Goal: Transaction & Acquisition: Purchase product/service

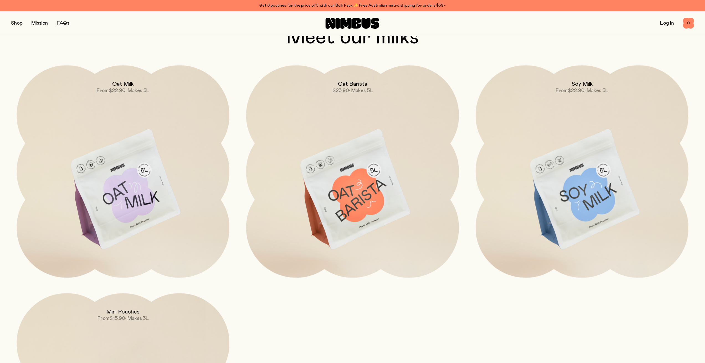
scroll to position [611, 0]
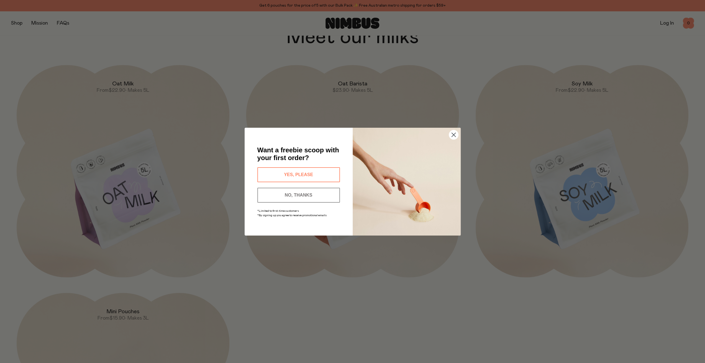
click at [449, 134] on circle "Close dialog" at bounding box center [452, 134] width 9 height 9
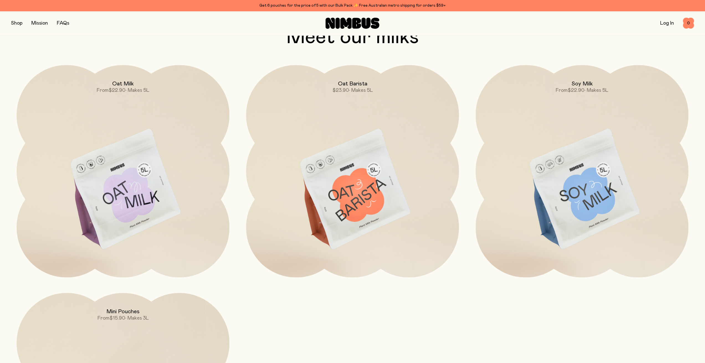
click at [148, 180] on img at bounding box center [123, 190] width 213 height 250
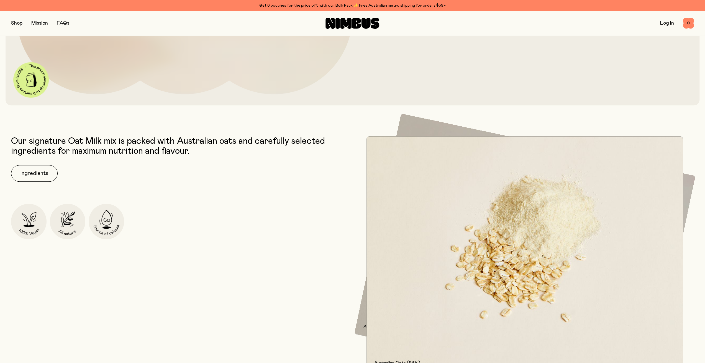
scroll to position [310, 0]
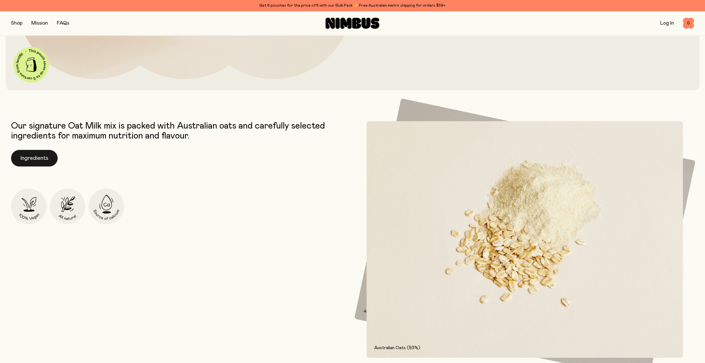
click at [36, 155] on button "Ingredients" at bounding box center [34, 158] width 47 height 17
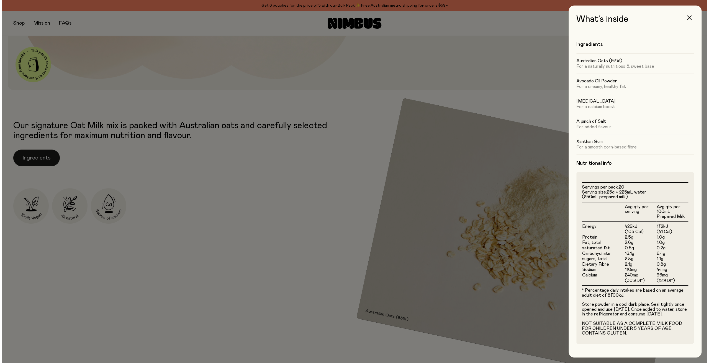
scroll to position [0, 0]
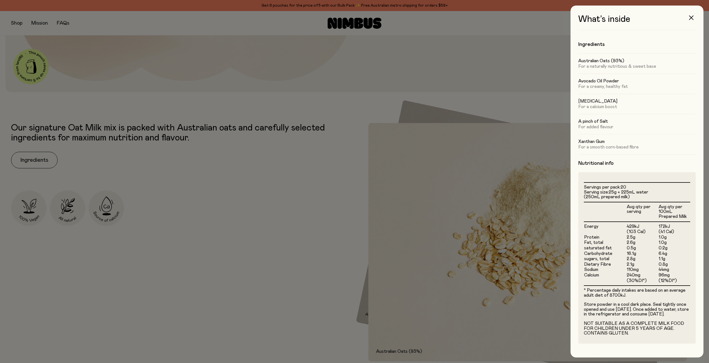
click at [165, 189] on div at bounding box center [354, 181] width 709 height 363
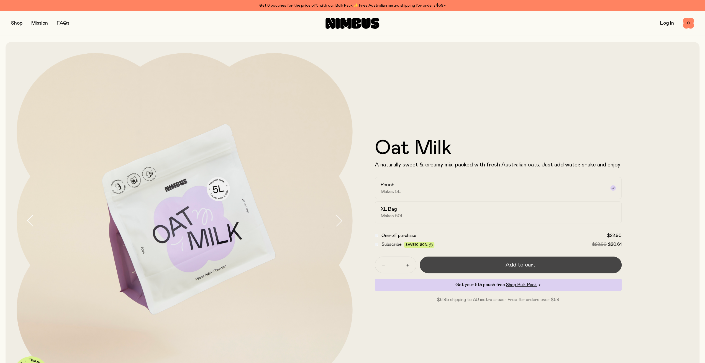
click at [534, 262] on button "Add to cart" at bounding box center [520, 265] width 202 height 17
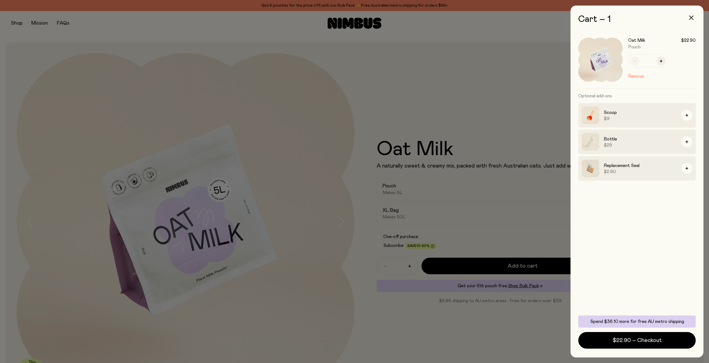
click at [327, 87] on div at bounding box center [354, 181] width 709 height 363
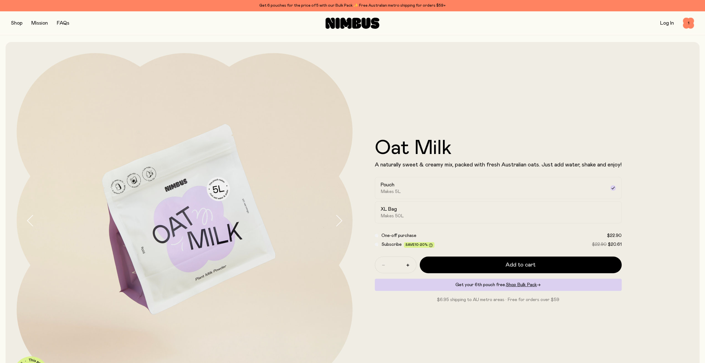
click at [13, 22] on button "button" at bounding box center [16, 23] width 11 height 8
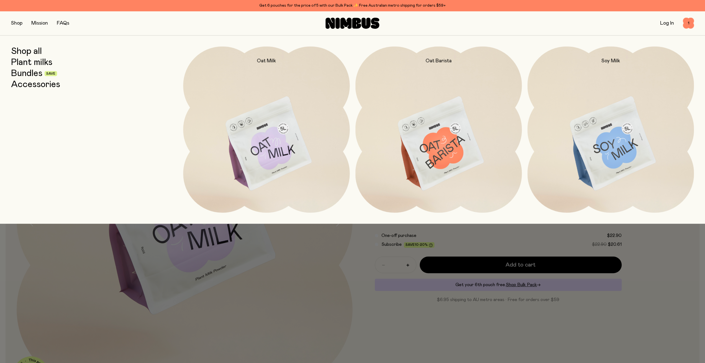
click at [20, 75] on link "Bundles" at bounding box center [26, 74] width 31 height 10
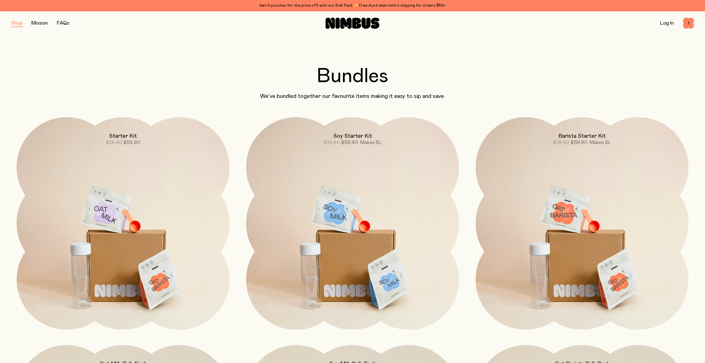
click at [16, 23] on button "button" at bounding box center [16, 23] width 11 height 8
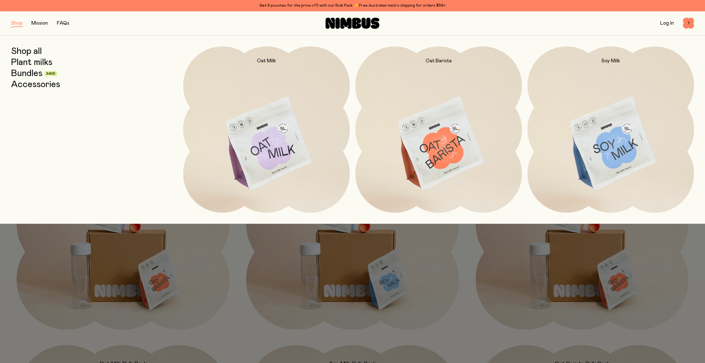
click at [65, 23] on link "FAQs" at bounding box center [63, 23] width 12 height 5
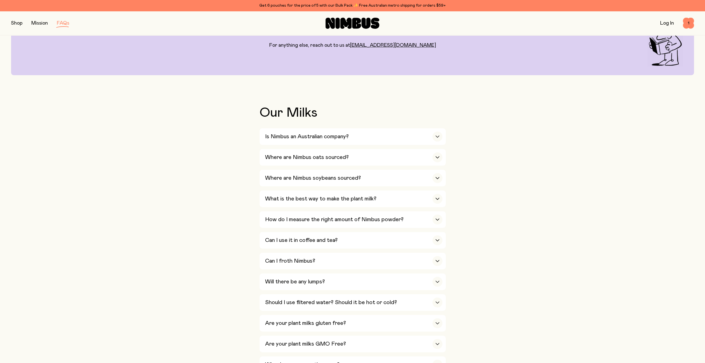
scroll to position [59, 0]
click at [284, 166] on div "Is Nimbus an Australian company? Yes! We are Australian owned and operated and …" at bounding box center [352, 314] width 186 height 372
click at [282, 159] on h3 "Where are Nimbus oats sourced?" at bounding box center [307, 157] width 84 height 7
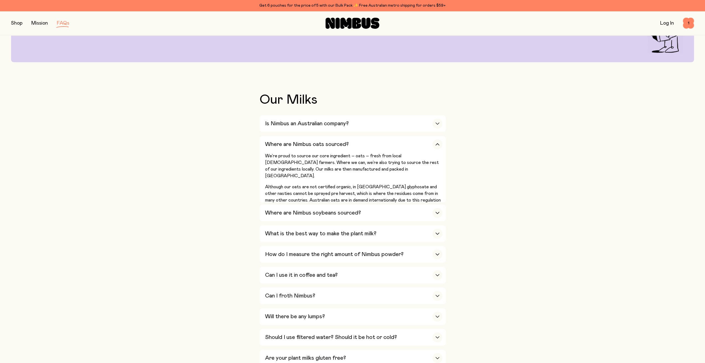
scroll to position [110, 0]
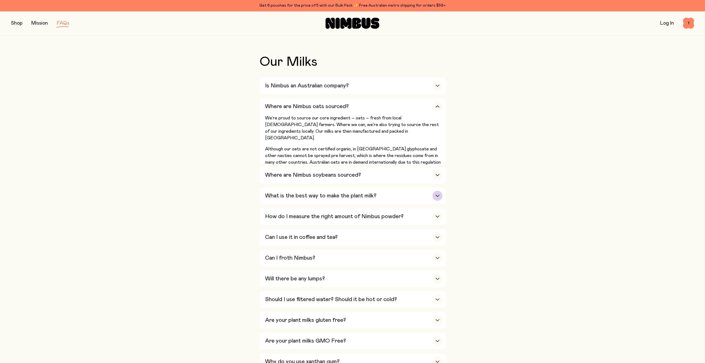
click at [308, 195] on h3 "What is the best way to make the plant milk?" at bounding box center [320, 196] width 111 height 7
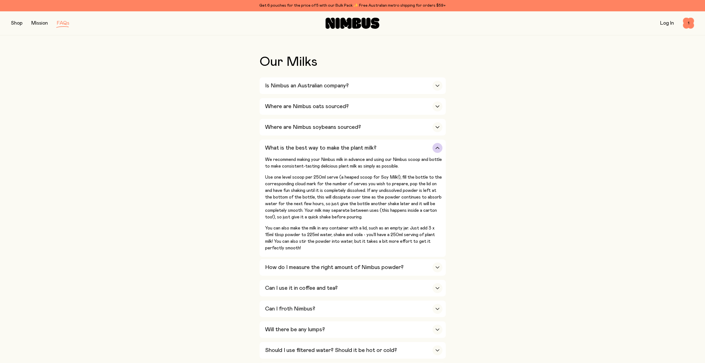
click at [308, 195] on p "Use one level scoop per 250ml serve (a heaped scoop for Soy Milk!), fill the bo…" at bounding box center [353, 197] width 177 height 47
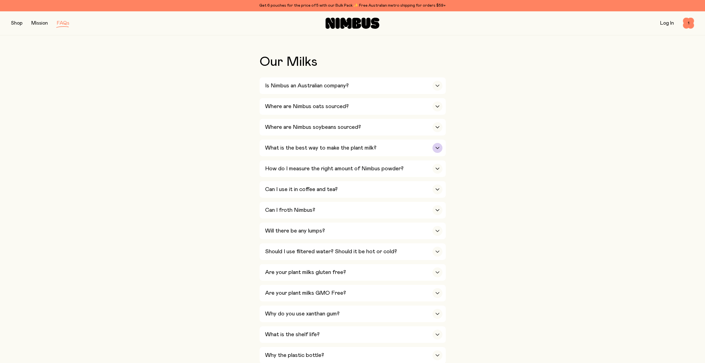
click at [299, 146] on h3 "What is the best way to make the plant milk?" at bounding box center [320, 148] width 111 height 7
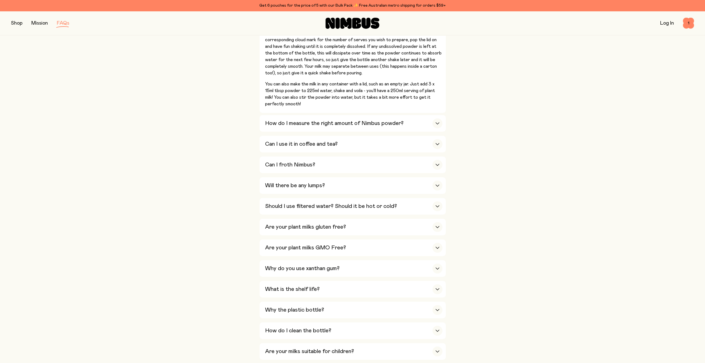
scroll to position [261, 0]
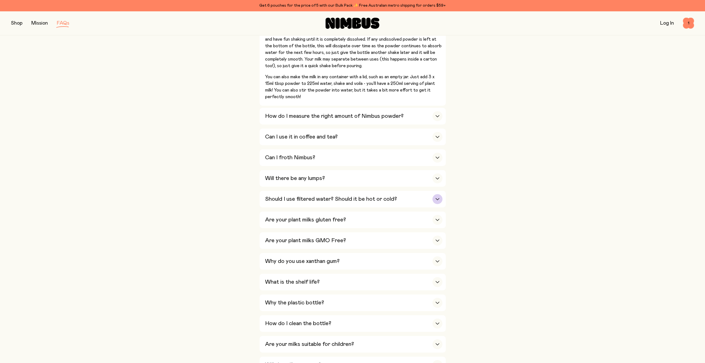
click at [281, 199] on h3 "Should I use filtered water? Should it be hot or cold?" at bounding box center [331, 199] width 132 height 7
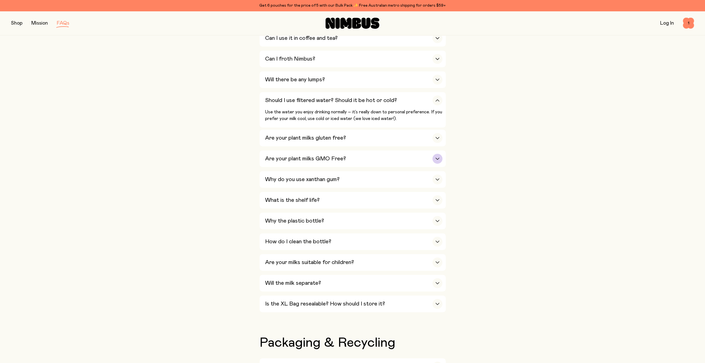
click at [309, 156] on h3 "Are your plant milks GMO Free?" at bounding box center [305, 159] width 81 height 7
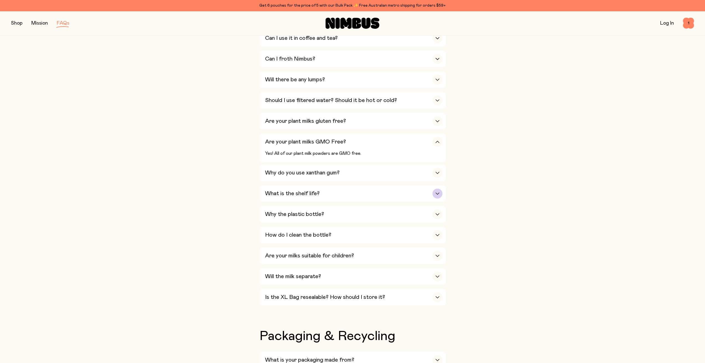
click at [274, 186] on div "What is the shelf life?" at bounding box center [353, 193] width 177 height 17
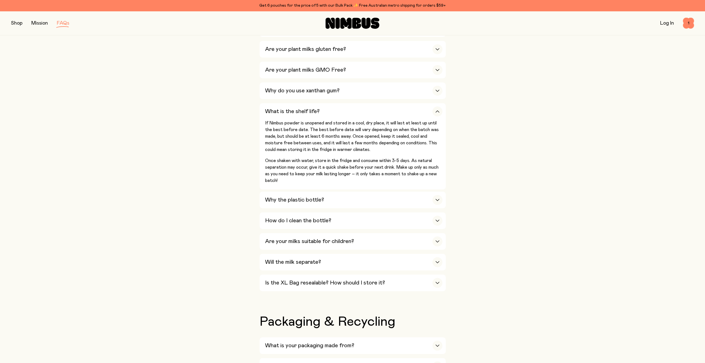
scroll to position [333, 0]
click at [280, 197] on h3 "Why the plastic bottle?" at bounding box center [294, 200] width 59 height 7
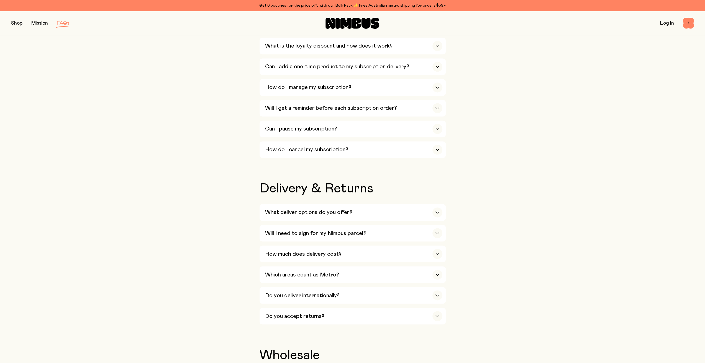
scroll to position [836, 0]
click at [279, 209] on h3 "What deliver options do you offer?" at bounding box center [308, 212] width 87 height 7
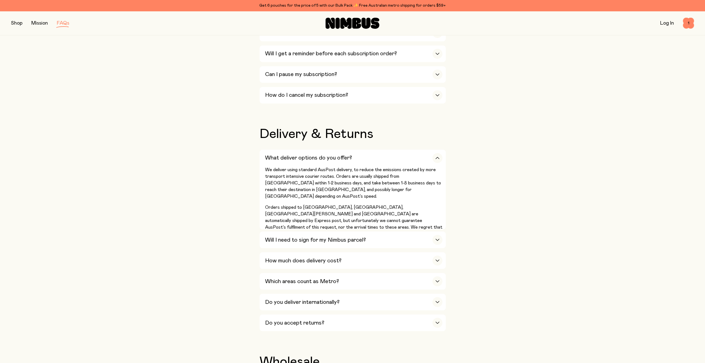
scroll to position [891, 0]
click at [288, 257] on h3 "How much does delivery cost?" at bounding box center [303, 260] width 76 height 7
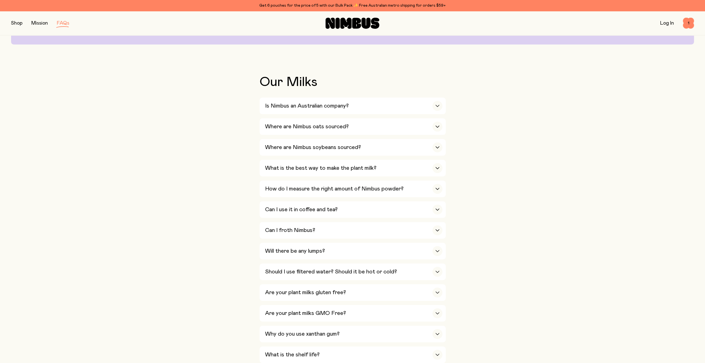
scroll to position [0, 0]
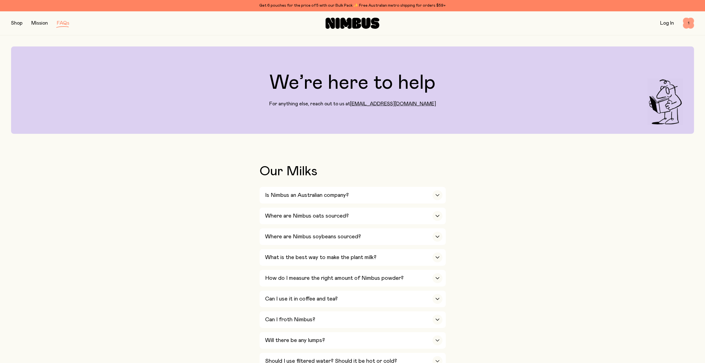
click at [685, 22] on span "1" at bounding box center [687, 23] width 11 height 11
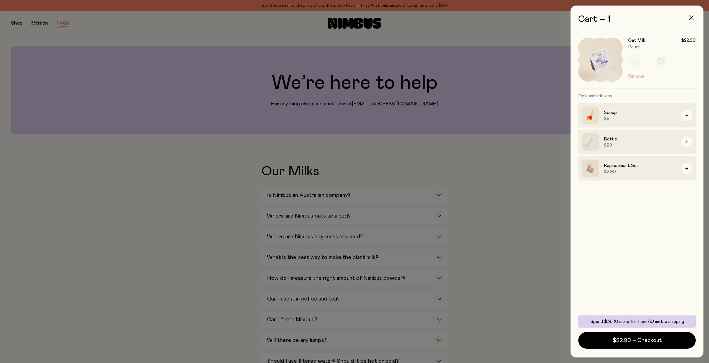
click at [635, 76] on button "Remove" at bounding box center [636, 76] width 16 height 7
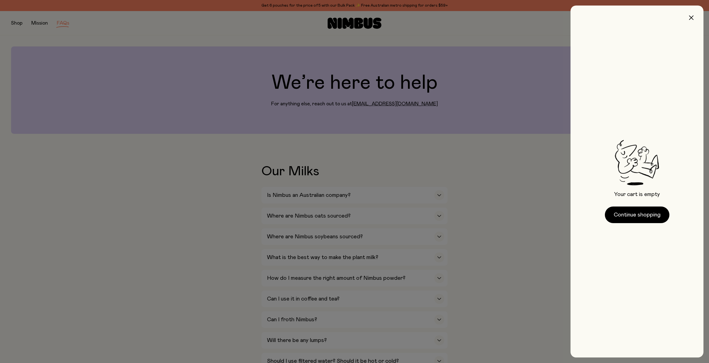
click at [504, 223] on div at bounding box center [354, 181] width 709 height 363
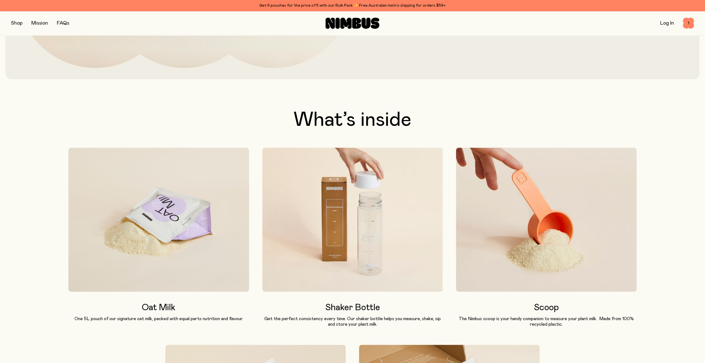
scroll to position [320, 0]
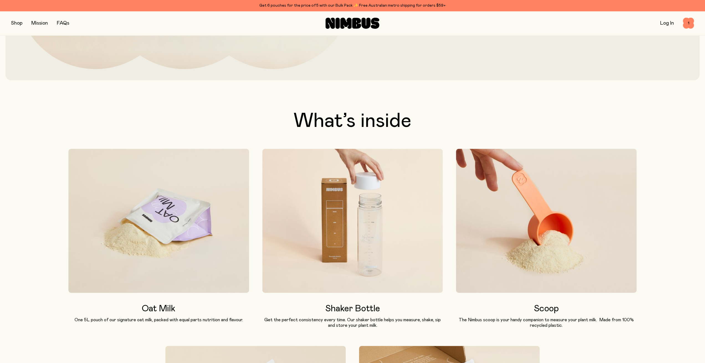
click at [349, 211] on img at bounding box center [352, 221] width 180 height 144
click at [347, 308] on h3 "Shaker Bottle" at bounding box center [352, 309] width 180 height 10
click at [363, 166] on img at bounding box center [352, 221] width 180 height 144
click at [16, 25] on button "button" at bounding box center [16, 23] width 11 height 8
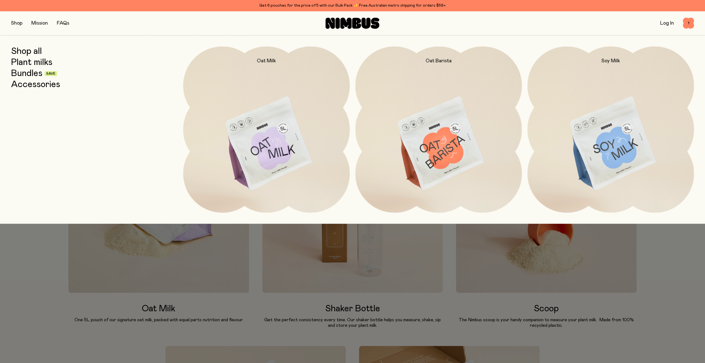
click at [16, 86] on link "Accessories" at bounding box center [35, 85] width 49 height 10
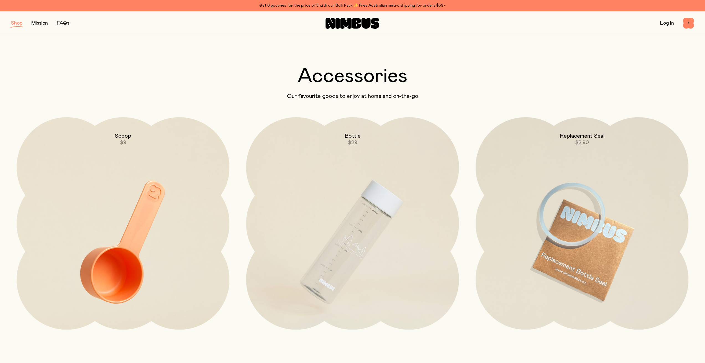
click at [367, 169] on img at bounding box center [352, 242] width 213 height 250
click at [684, 24] on span "1" at bounding box center [687, 23] width 11 height 11
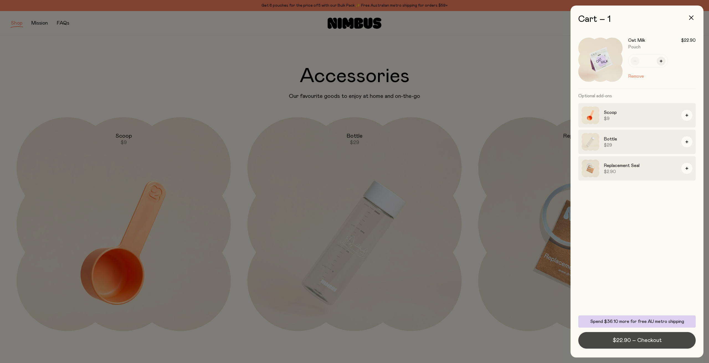
click at [661, 343] on button "$22.90 – Checkout" at bounding box center [636, 340] width 117 height 17
